Goal: Task Accomplishment & Management: Use online tool/utility

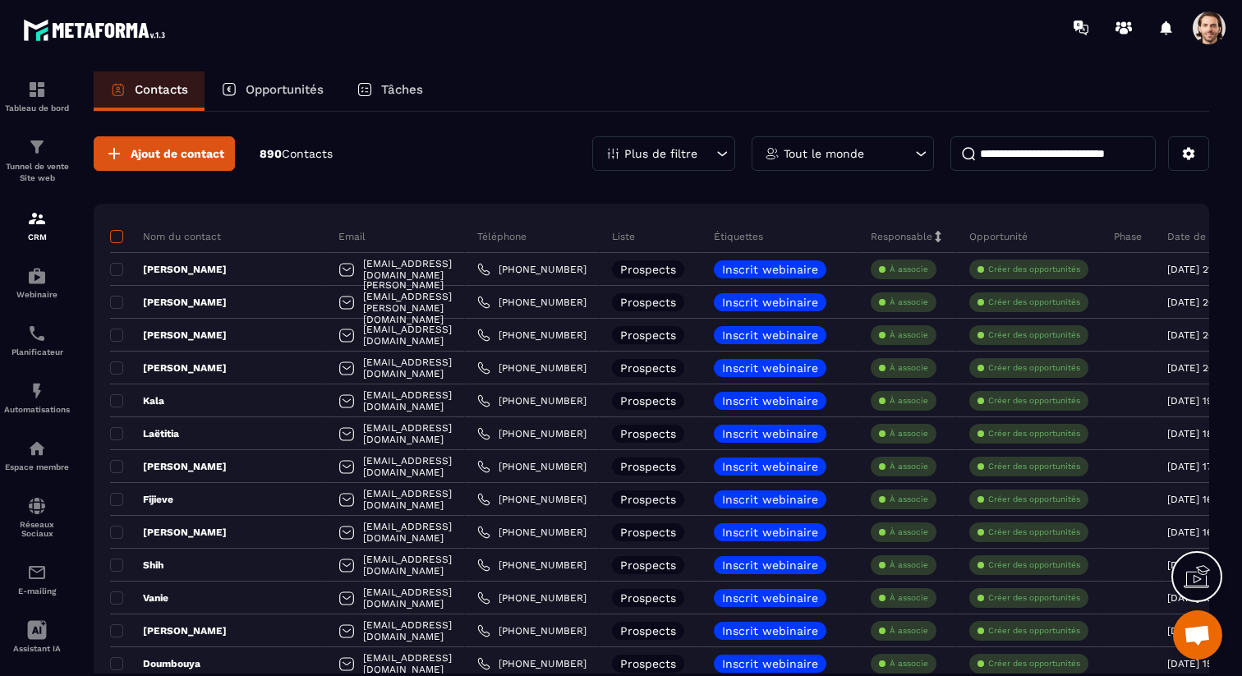
click at [117, 242] on span at bounding box center [116, 236] width 13 height 13
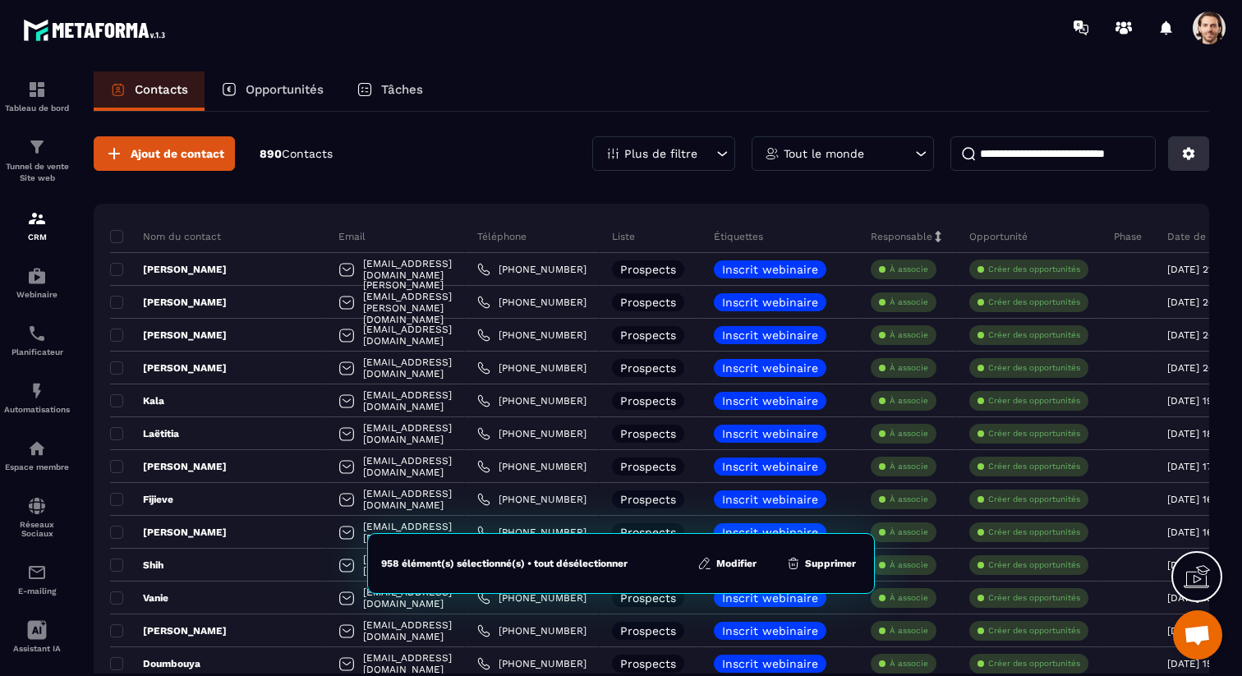
click at [1200, 153] on button at bounding box center [1188, 153] width 41 height 35
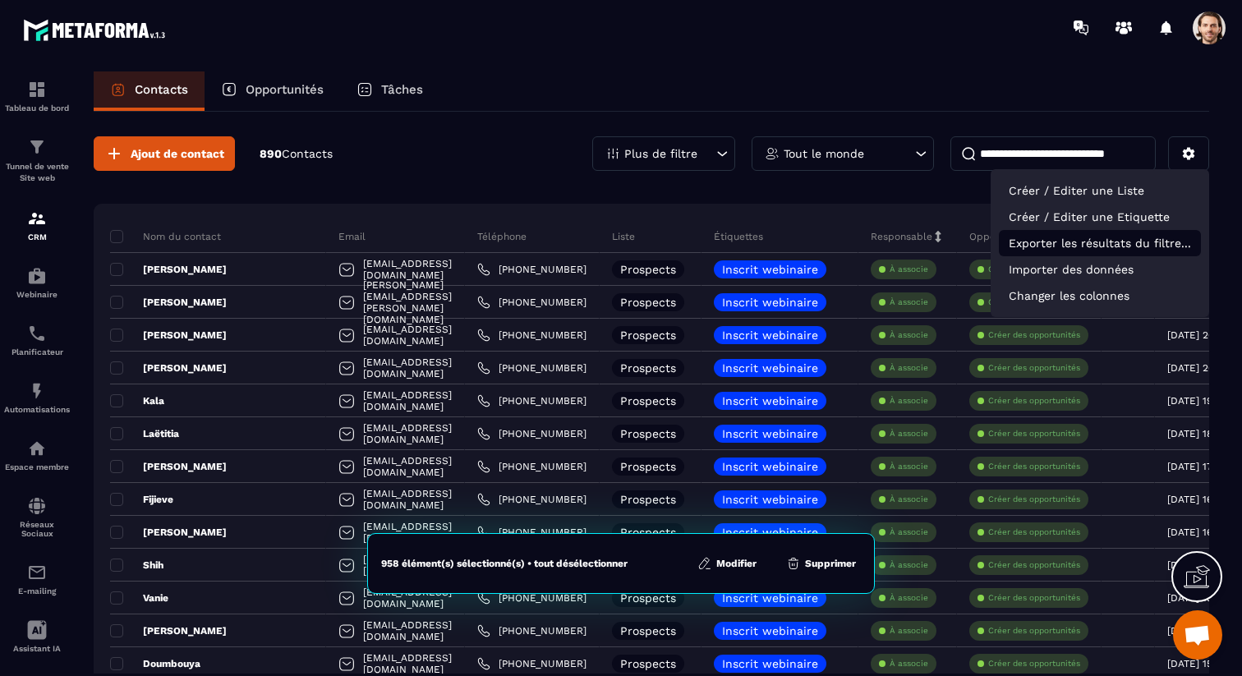
click at [1121, 243] on p "Exporter les résultats du filtre..." at bounding box center [1100, 243] width 202 height 26
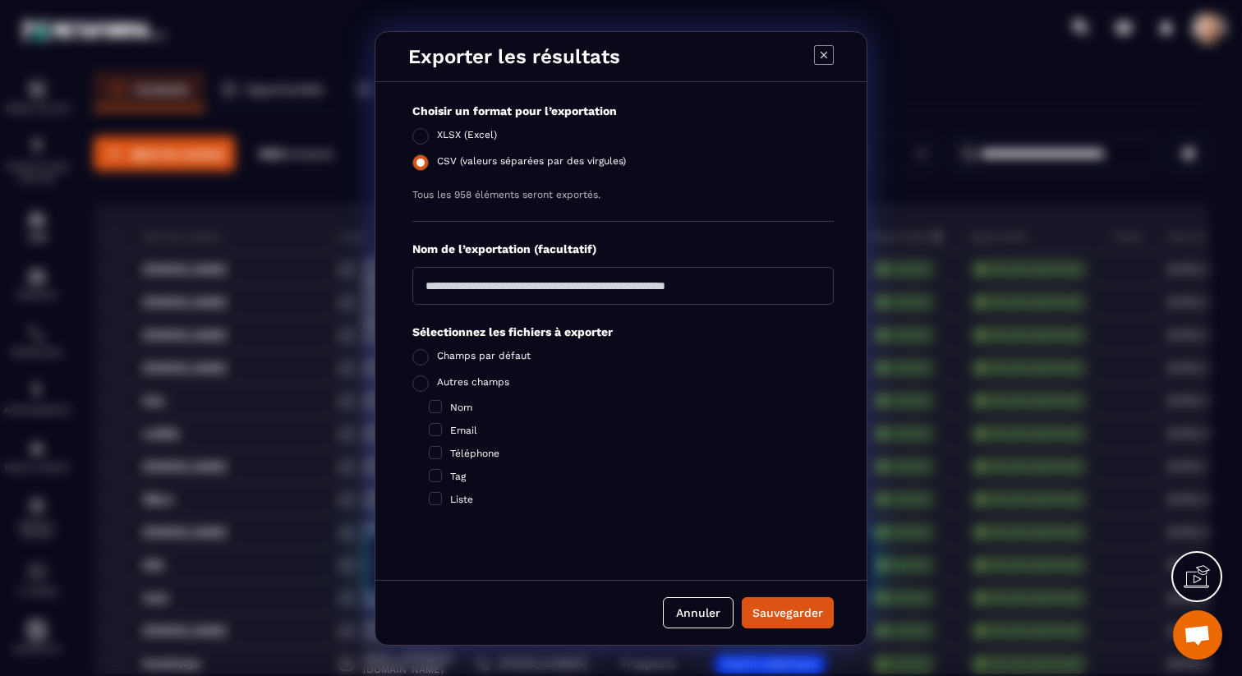
click at [524, 155] on span "CSV (valeurs séparées par des virgules)" at bounding box center [531, 163] width 189 height 16
click at [658, 293] on input "Modal window" at bounding box center [622, 286] width 421 height 38
type input "*********"
click at [818, 613] on div "Sauvegarder" at bounding box center [788, 613] width 71 height 16
